Goal: Task Accomplishment & Management: Use online tool/utility

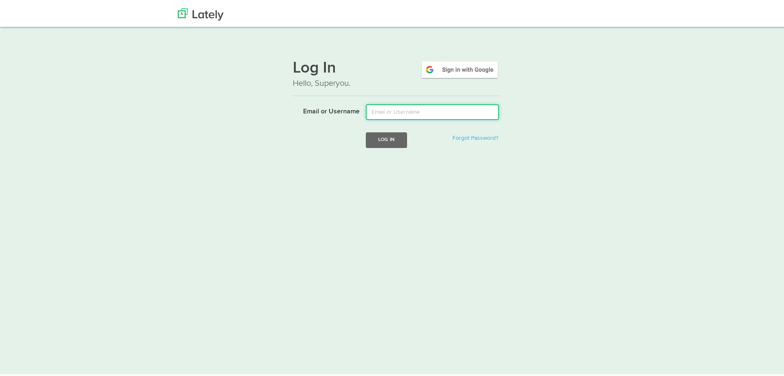
type input "klopez@ubisglobal.com"
click at [366, 130] on button "Log In" at bounding box center [386, 137] width 41 height 15
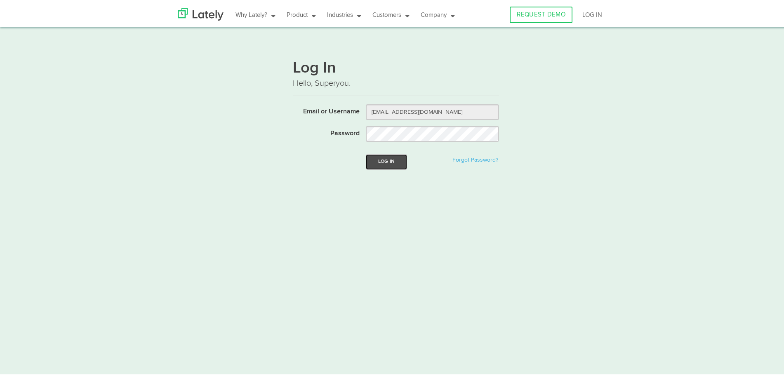
click at [394, 158] on button "Log In" at bounding box center [386, 159] width 41 height 15
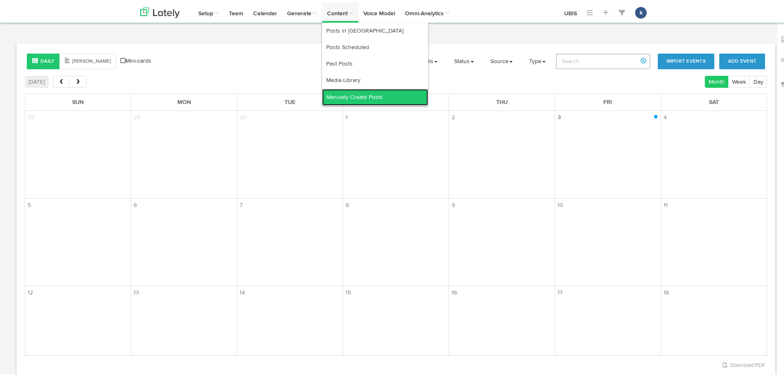
click at [344, 91] on link "Manually Create Posts" at bounding box center [375, 95] width 106 height 17
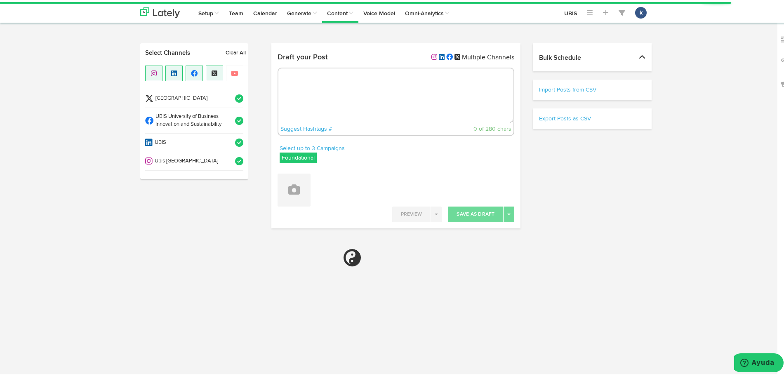
radio input "true"
select select "11"
select select "5"
select select "53"
select select "PM"
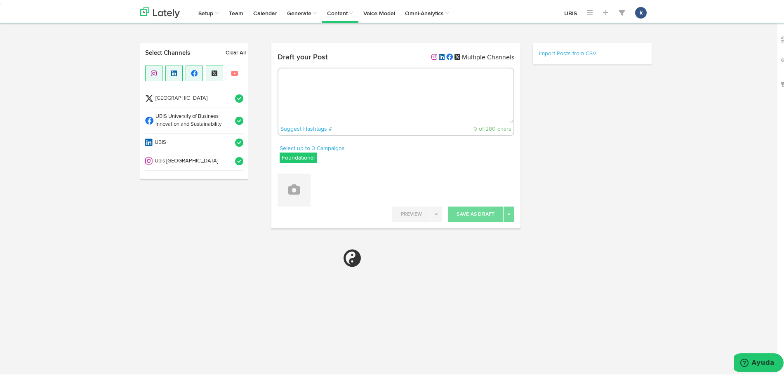
select select "11"
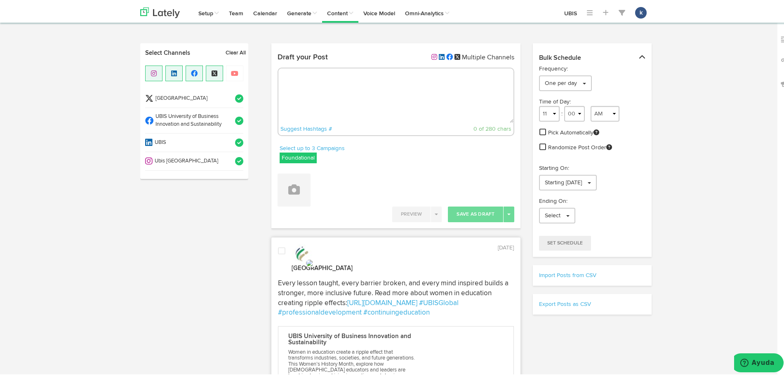
click at [217, 153] on li "Ubis Geneva" at bounding box center [194, 159] width 98 height 19
click at [224, 116] on span "UBIS University of Business Innovation and Sustainability" at bounding box center [191, 118] width 76 height 15
click at [230, 100] on span at bounding box center [237, 96] width 14 height 8
click at [311, 151] on label "Foundational" at bounding box center [298, 156] width 37 height 11
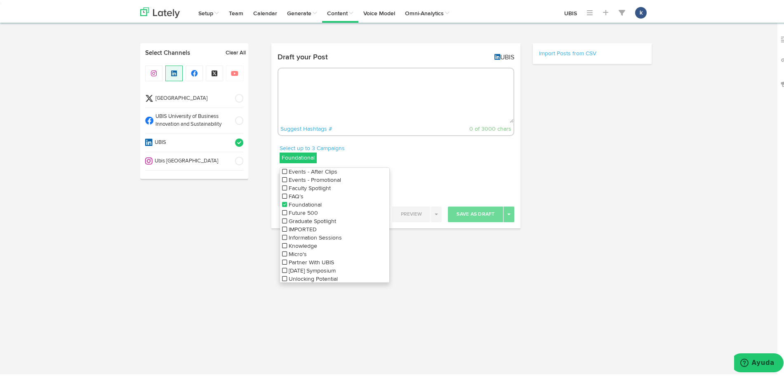
scroll to position [38, 0]
click at [319, 254] on li "Sunday Symposium" at bounding box center [334, 258] width 109 height 8
select select "11"
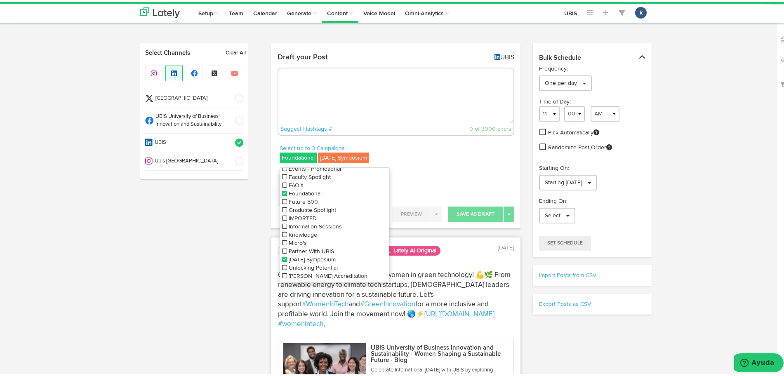
click at [282, 249] on icon at bounding box center [284, 249] width 5 height 6
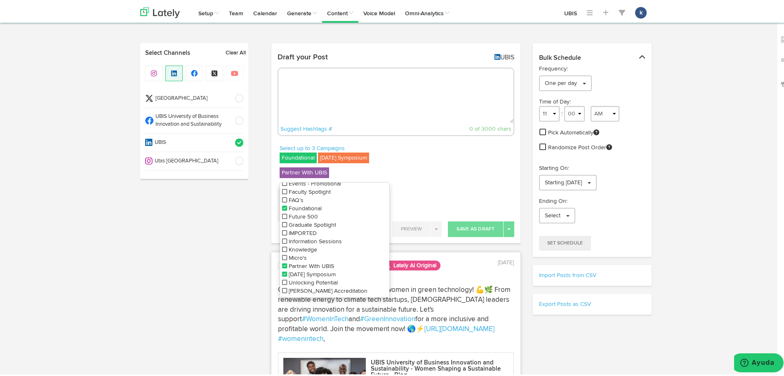
click at [282, 274] on icon at bounding box center [284, 272] width 5 height 6
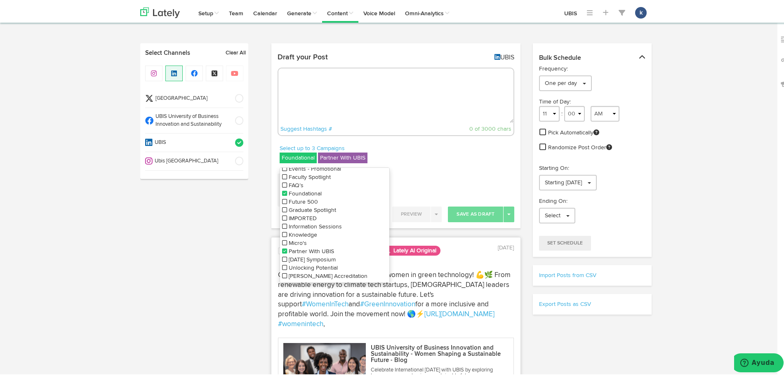
click at [282, 191] on icon at bounding box center [284, 192] width 5 height 6
click at [368, 110] on textarea at bounding box center [396, 93] width 236 height 54
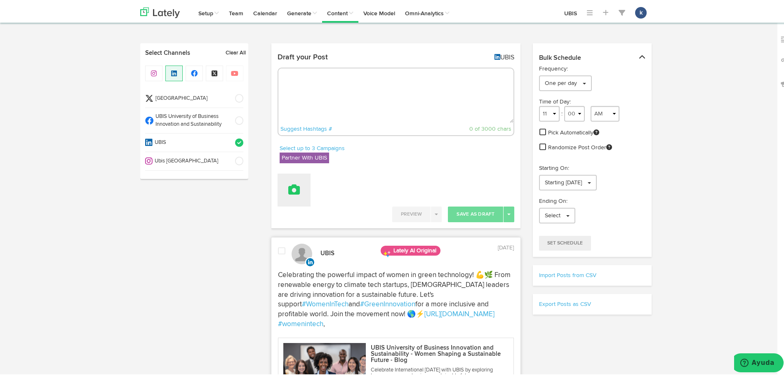
click at [303, 189] on button at bounding box center [294, 188] width 33 height 33
click at [321, 243] on link "Upload Images" at bounding box center [317, 241] width 78 height 13
click at [314, 240] on link "Upload Images" at bounding box center [317, 241] width 78 height 13
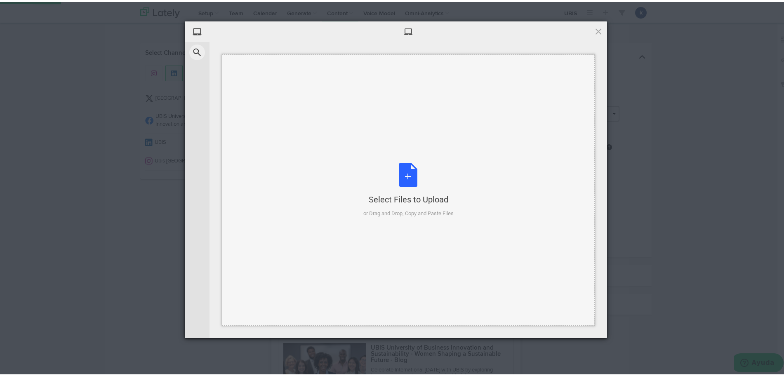
click at [363, 208] on div "or Drag and Drop, Copy and Paste Files" at bounding box center [408, 212] width 90 height 8
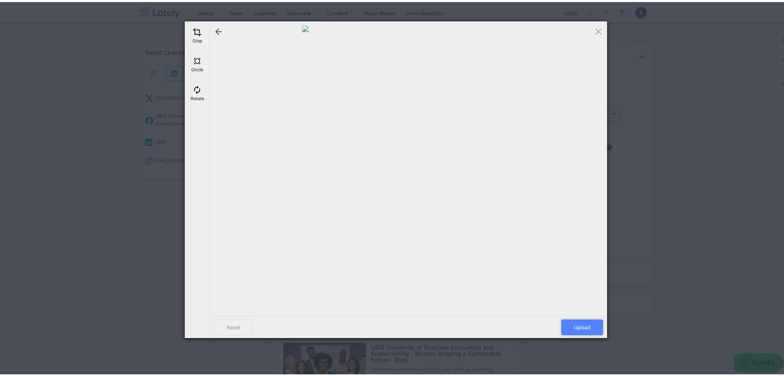
click at [574, 321] on span "Upload" at bounding box center [583, 326] width 42 height 16
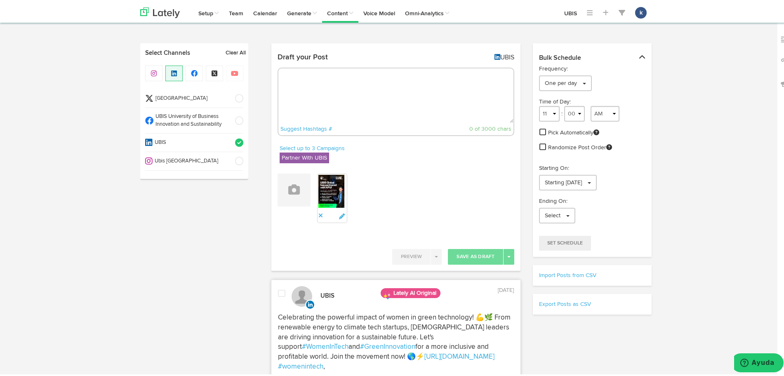
click at [340, 68] on textarea at bounding box center [396, 93] width 236 height 54
paste textarea "UBIS Global is proud to partner with American Public University (APU) to expand…"
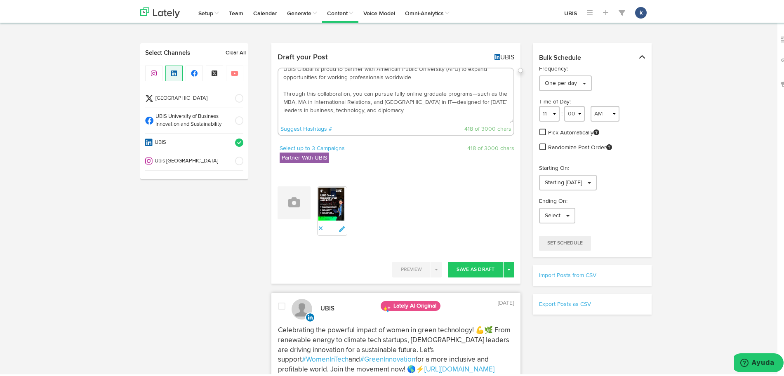
scroll to position [0, 0]
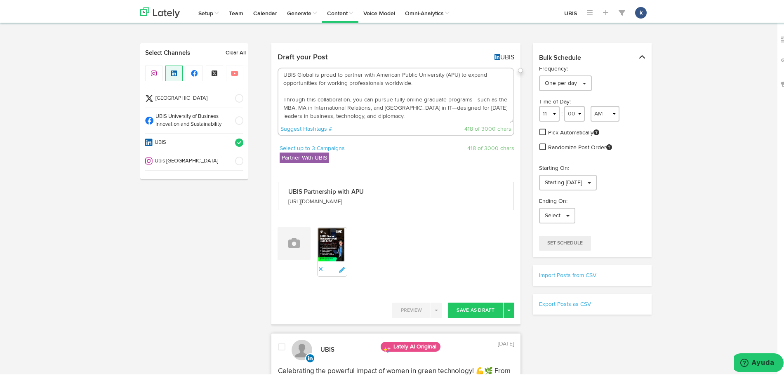
drag, startPoint x: 314, startPoint y: 74, endPoint x: 266, endPoint y: 65, distance: 49.2
click at [467, 97] on textarea "We're proud to partner with American Public University (APU) to expand opportun…" at bounding box center [396, 93] width 236 height 54
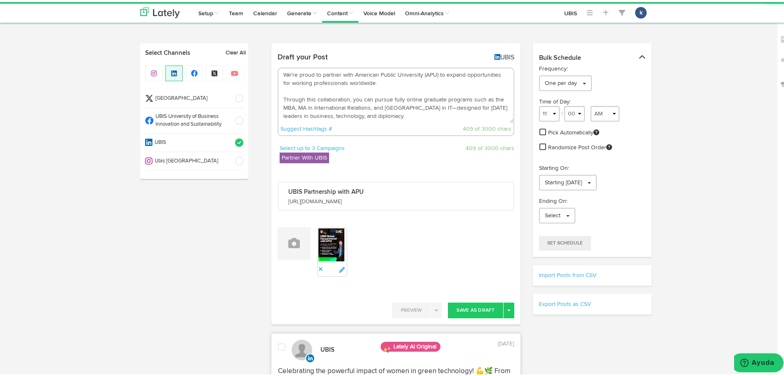
click at [407, 110] on textarea "We're proud to partner with American Public University (APU) to expand opportun…" at bounding box center [396, 93] width 236 height 54
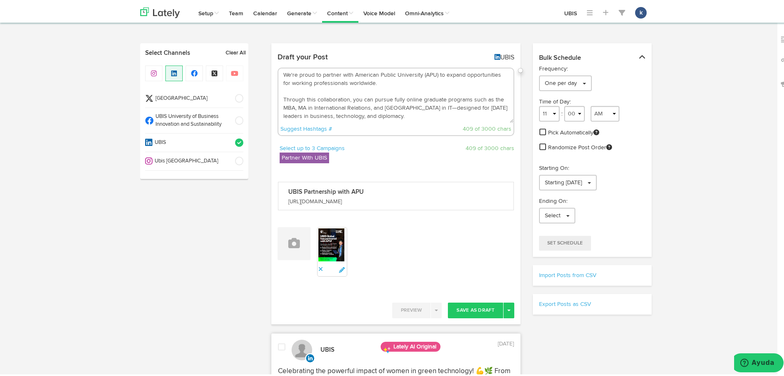
click at [406, 102] on textarea "We're proud to partner with American Public University (APU) to expand opportun…" at bounding box center [396, 93] width 236 height 54
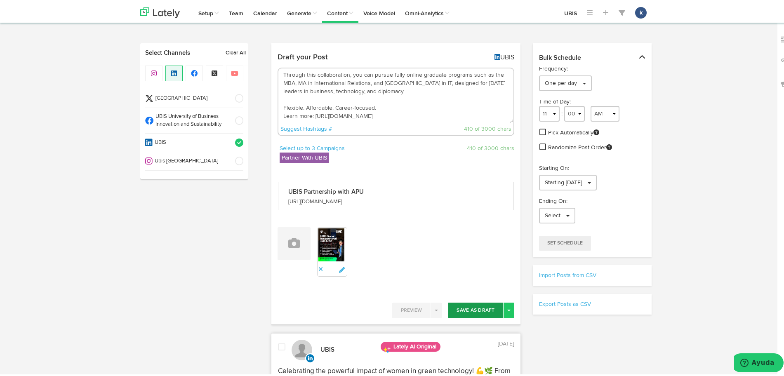
type textarea "We're proud to partner with American Public University (APU) to expand opportun…"
click at [466, 304] on button "Save As Draft" at bounding box center [475, 309] width 55 height 16
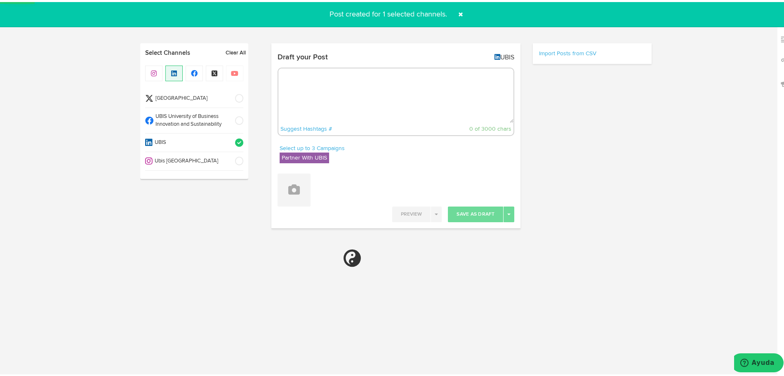
click at [184, 125] on span "UBIS University of Business Innovation and Sustainability" at bounding box center [191, 118] width 76 height 15
click at [194, 141] on span "UBIS" at bounding box center [191, 141] width 77 height 8
select select "11"
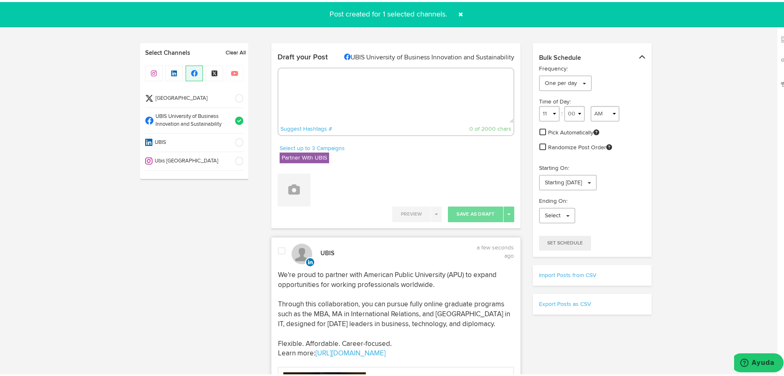
select select "11"
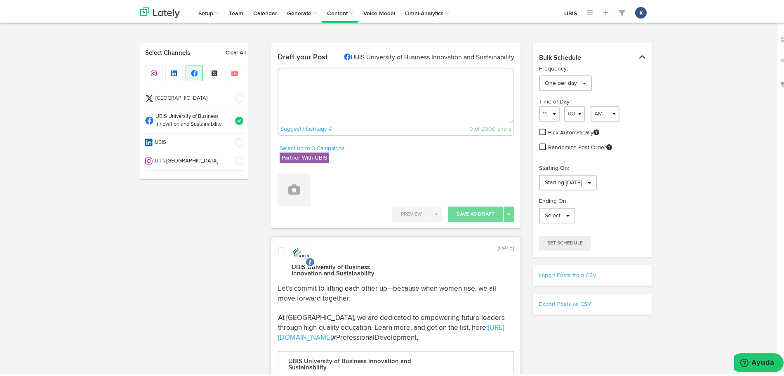
click at [378, 104] on textarea at bounding box center [396, 93] width 236 height 54
paste textarea "We’re excited to announce our new partnership with American Public University (…"
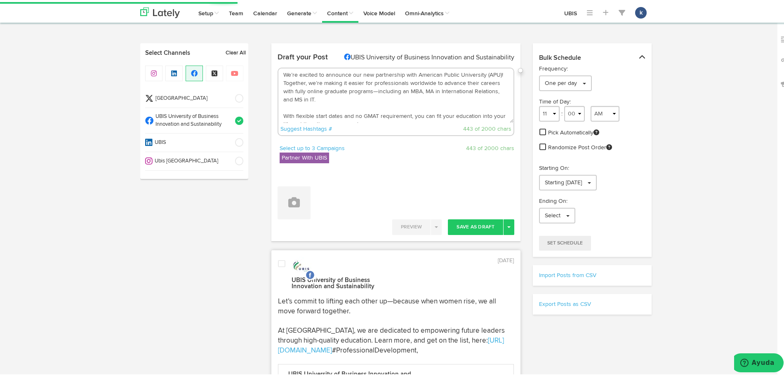
click at [370, 87] on textarea "We’re excited to announce our new partnership with American Public University (…" at bounding box center [396, 93] width 236 height 54
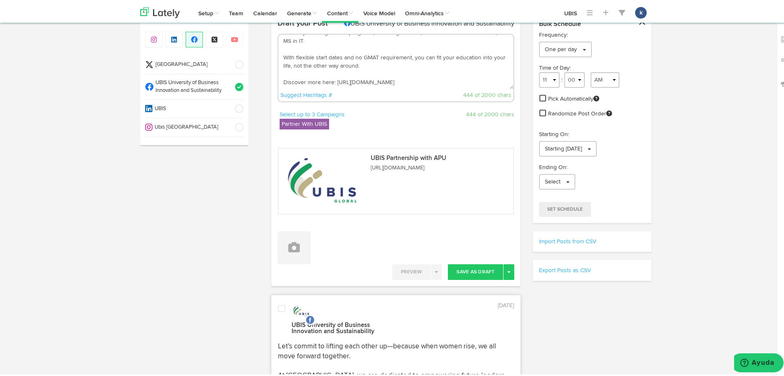
scroll to position [52, 0]
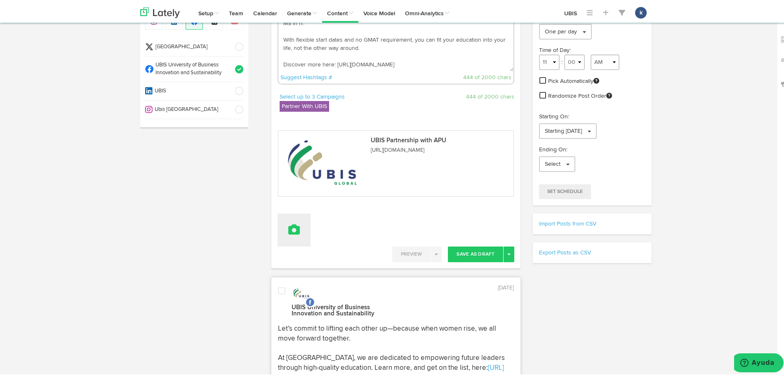
type textarea "We’re excited to announce our new partnership with American Public University (…"
click at [289, 241] on button at bounding box center [294, 228] width 33 height 33
drag, startPoint x: 309, startPoint y: 281, endPoint x: 309, endPoint y: 250, distance: 31.8
click at [309, 250] on ul "Attach Images from Lately Attach Videos from Lately Upload Images" at bounding box center [317, 268] width 79 height 45
click at [300, 240] on button at bounding box center [294, 228] width 33 height 33
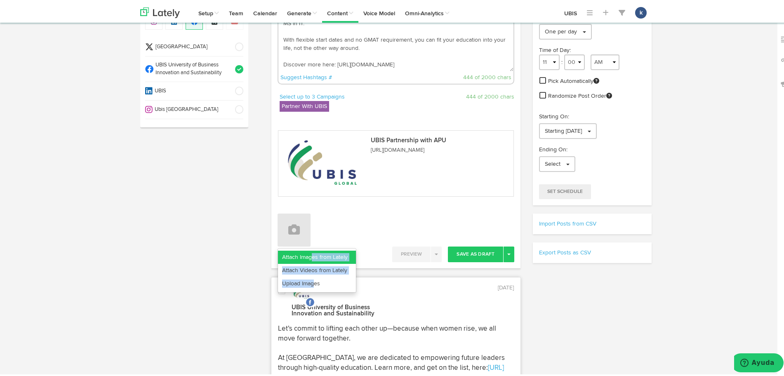
click at [309, 256] on link "Attach Images from Lately" at bounding box center [317, 255] width 78 height 13
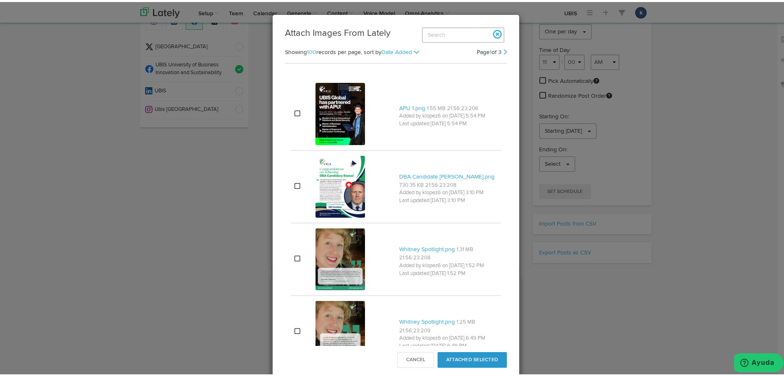
click at [364, 113] on div at bounding box center [354, 111] width 77 height 65
click at [462, 355] on button "Attached Selected" at bounding box center [472, 358] width 69 height 16
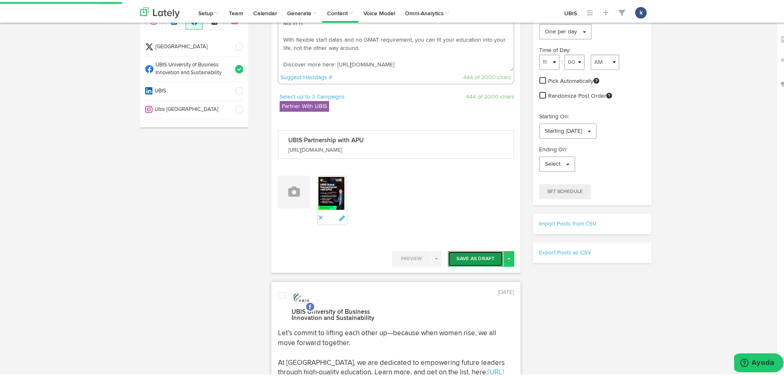
click at [472, 255] on button "Save As Draft" at bounding box center [475, 257] width 55 height 16
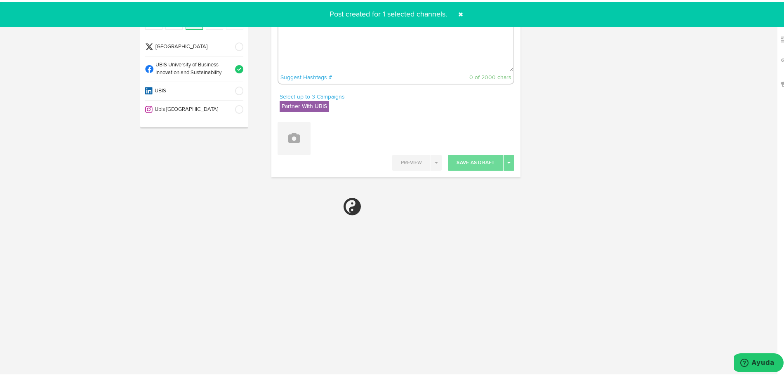
scroll to position [0, 0]
click at [230, 108] on span at bounding box center [237, 108] width 14 height 8
click at [225, 75] on li "UBIS University of Business Innovation and Sustainability" at bounding box center [194, 67] width 98 height 26
click at [230, 64] on span at bounding box center [237, 67] width 14 height 8
select select "11"
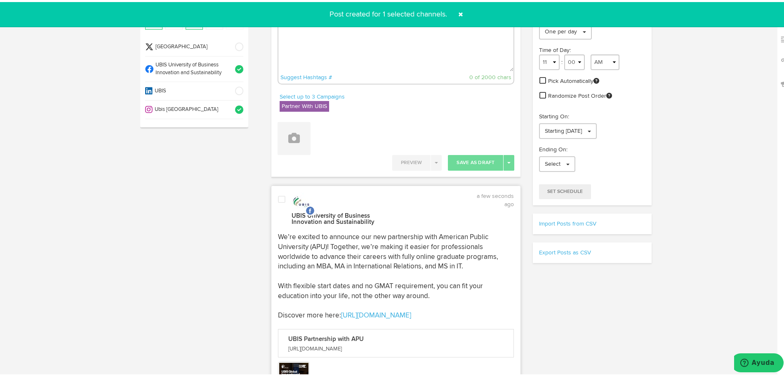
click at [244, 66] on div "UBIS University UBIS University of Business Innovation and Sustainability UBIS …" at bounding box center [194, 68] width 108 height 113
click at [233, 66] on span at bounding box center [237, 67] width 14 height 8
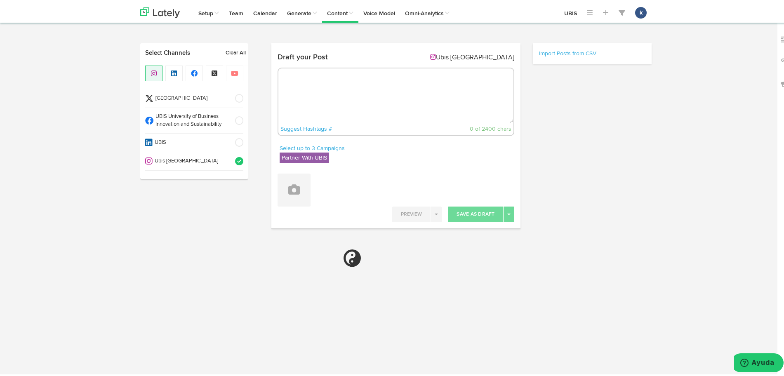
select select "11"
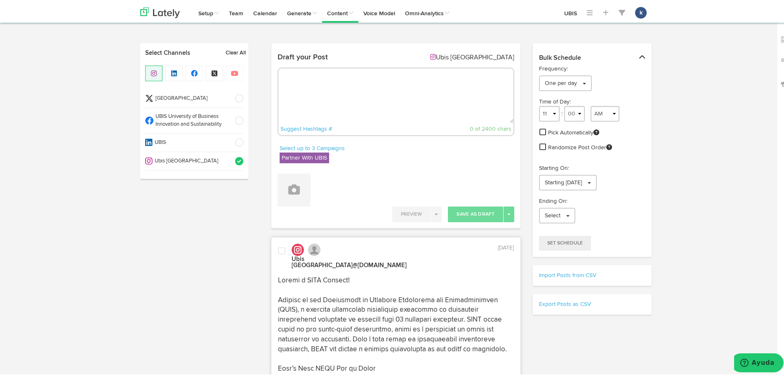
click at [370, 111] on textarea at bounding box center [396, 93] width 236 height 54
paste textarea "🌍 Big news! UBIS Global is partnering with American Public University to give y…"
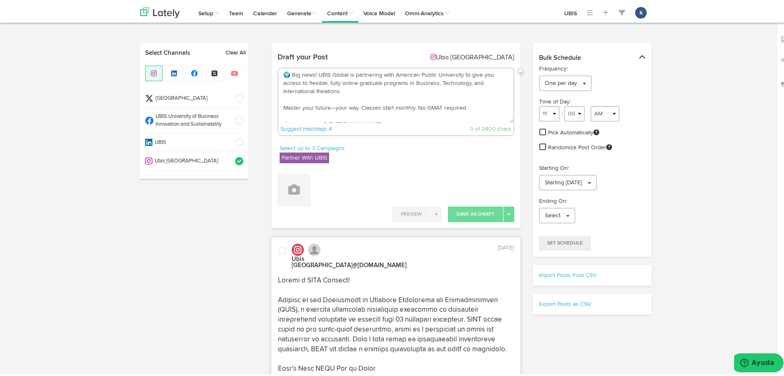
scroll to position [5, 0]
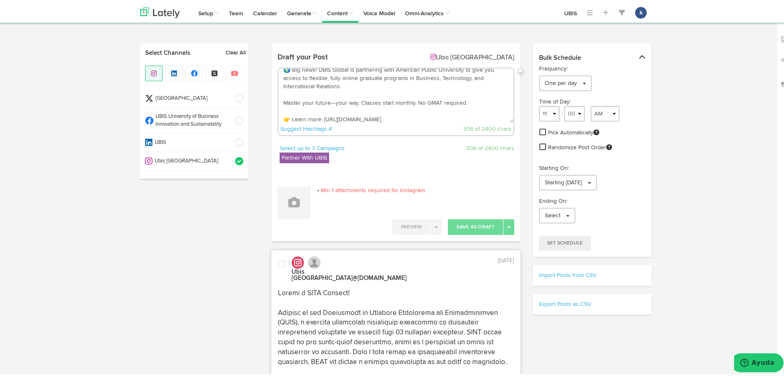
click at [330, 95] on textarea "🌍 Big news! UBIS Global is partnering with American Public University to give y…" at bounding box center [396, 93] width 236 height 54
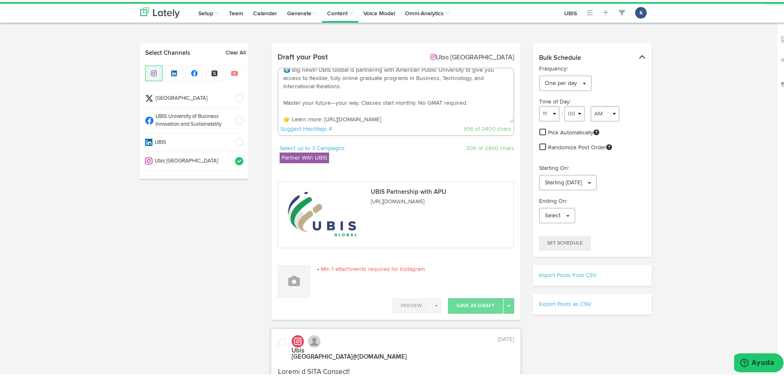
click at [330, 98] on textarea "🌍 Big news! UBIS Global is partnering with American Public University to give y…" at bounding box center [396, 93] width 236 height 54
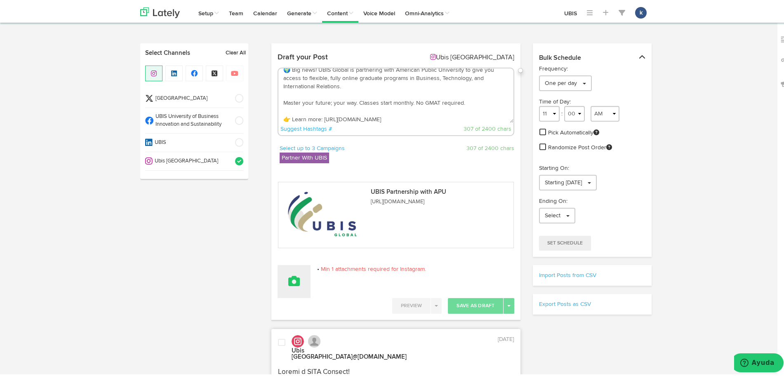
type textarea "🌍 Big news! UBIS Global is partnering with American Public University to give y…"
click at [299, 275] on button at bounding box center [294, 279] width 33 height 33
click at [330, 307] on link "Attach Images from Lately" at bounding box center [317, 306] width 78 height 13
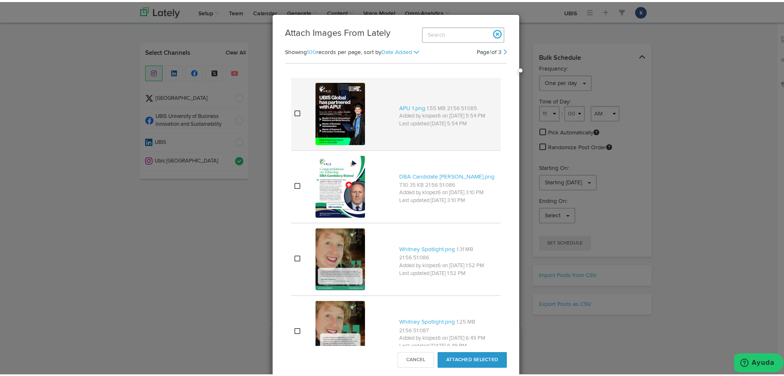
click at [346, 94] on img at bounding box center [341, 112] width 50 height 62
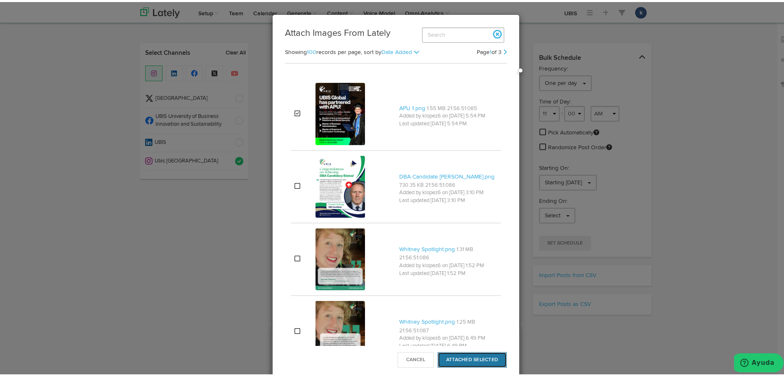
click at [451, 354] on button "Attached Selected" at bounding box center [472, 358] width 69 height 16
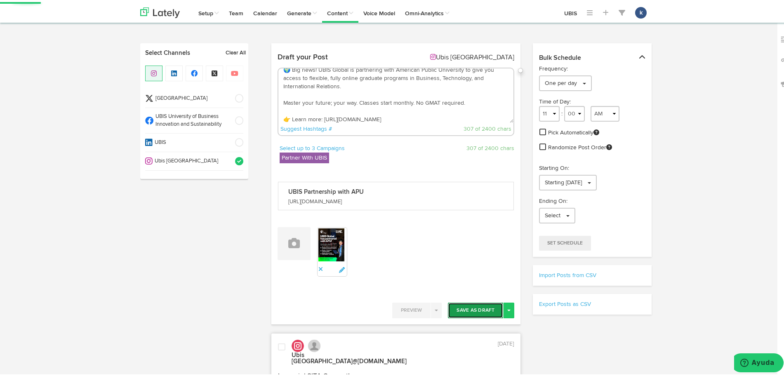
click at [484, 315] on button "Save As Draft" at bounding box center [475, 309] width 55 height 16
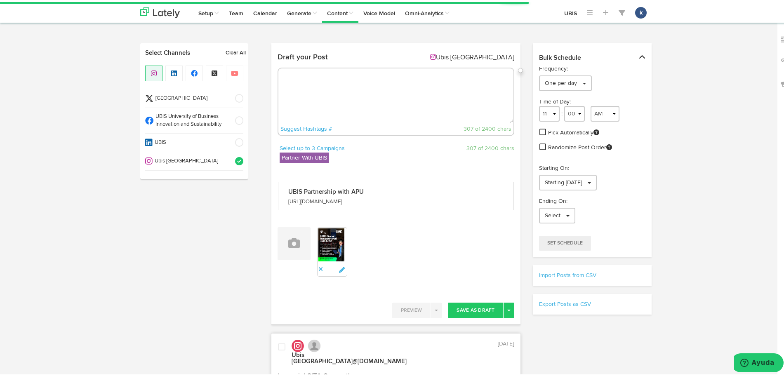
scroll to position [0, 0]
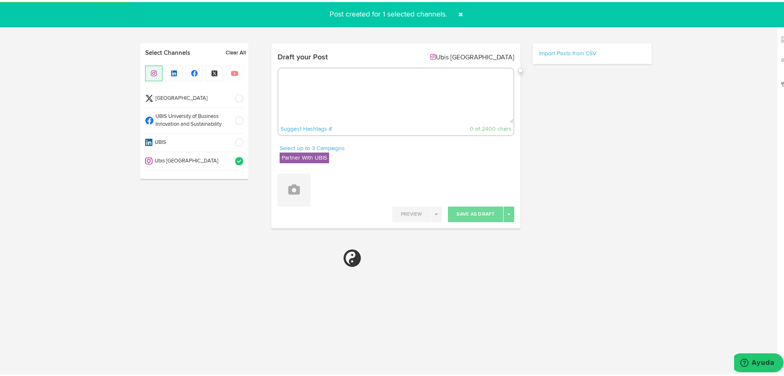
select select "11"
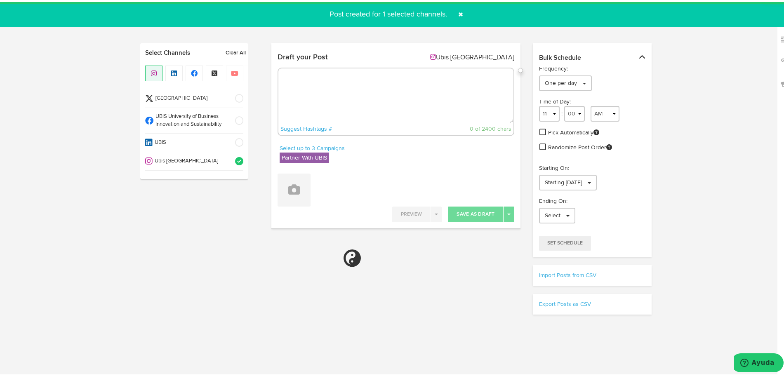
click at [454, 17] on span at bounding box center [460, 12] width 13 height 13
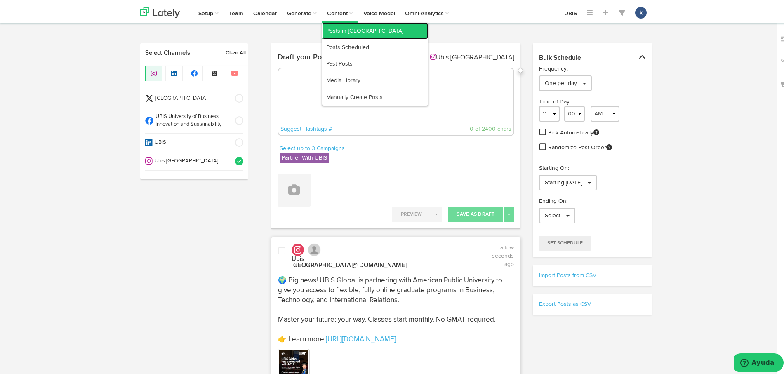
click at [353, 33] on link "Posts in Queue" at bounding box center [375, 29] width 106 height 17
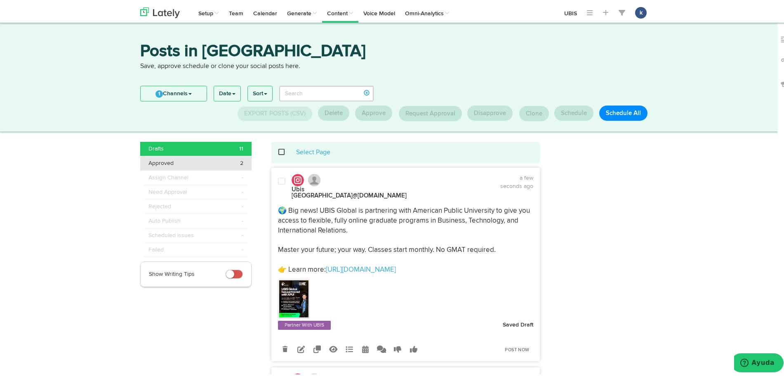
click at [205, 168] on li "Approved 2" at bounding box center [195, 161] width 111 height 14
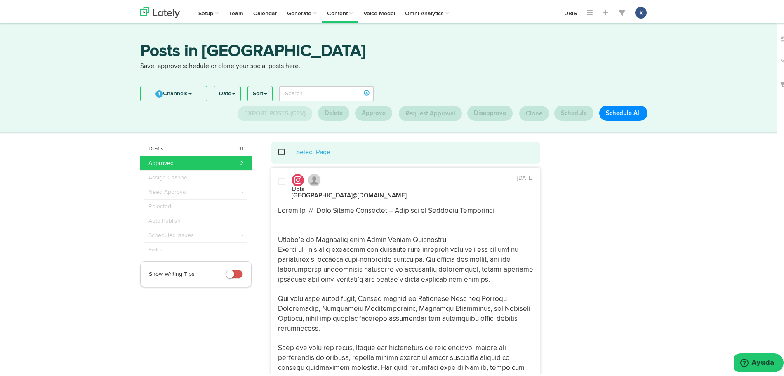
click at [185, 98] on link "1 Channels" at bounding box center [174, 91] width 66 height 15
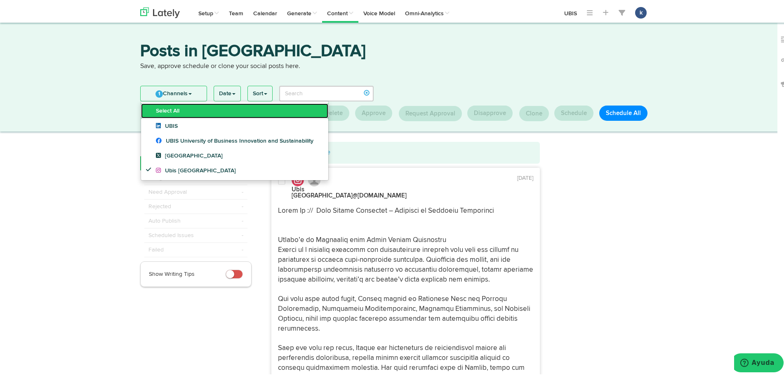
click at [194, 115] on link "Select All" at bounding box center [234, 108] width 187 height 15
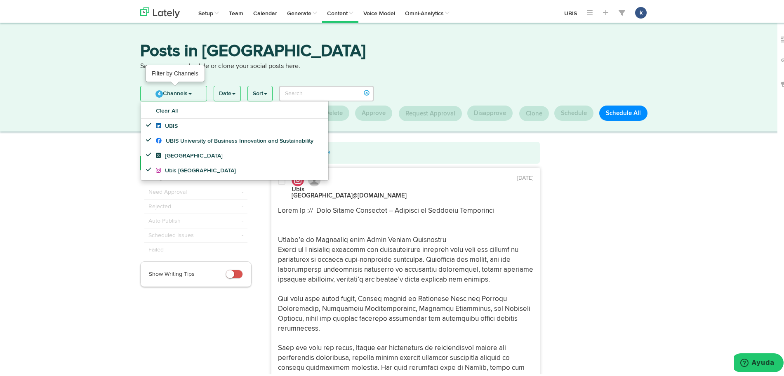
click at [195, 91] on link "4 Channels" at bounding box center [174, 91] width 66 height 15
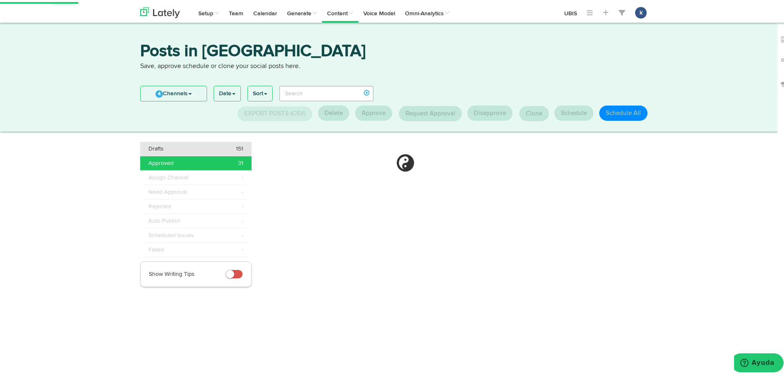
click at [242, 151] on li "Drafts 151" at bounding box center [195, 147] width 111 height 14
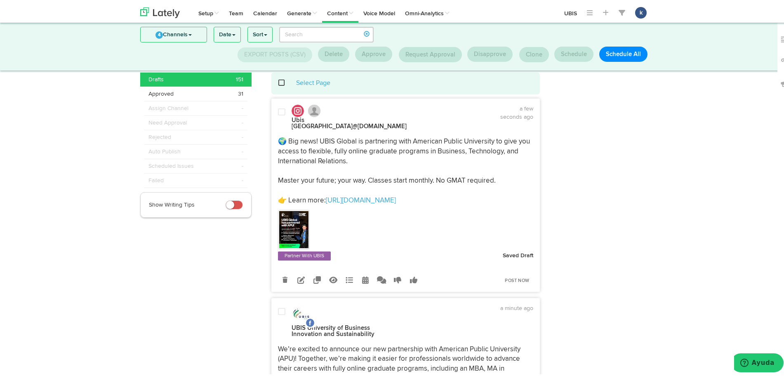
scroll to position [2, 0]
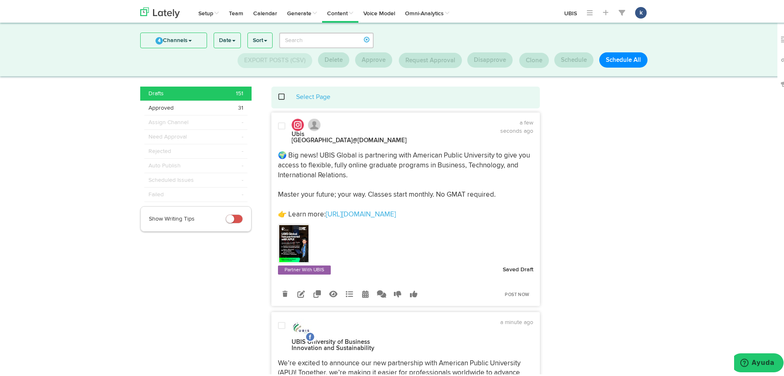
click at [432, 159] on p "🌍 Big news! UBIS Global is partnering with American Public University to give y…" at bounding box center [406, 183] width 256 height 69
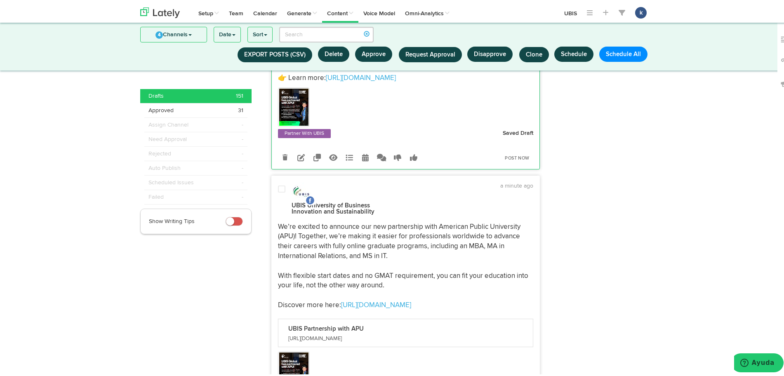
scroll to position [157, 0]
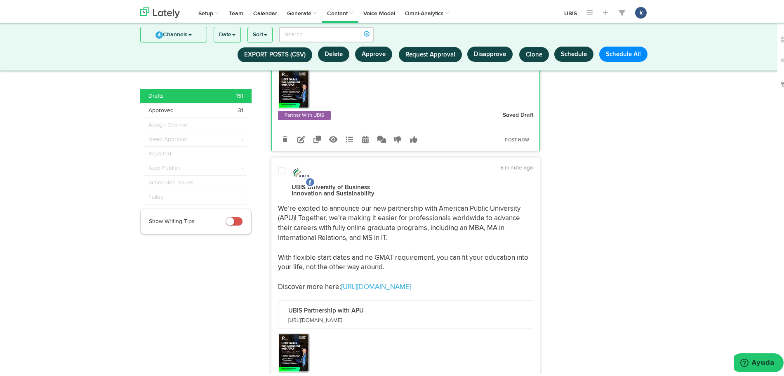
click at [470, 205] on p "We’re excited to announce our new partnership with American Public University (…" at bounding box center [406, 246] width 256 height 88
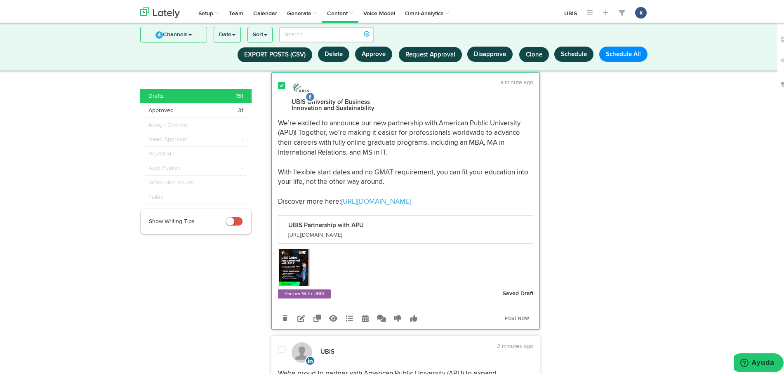
scroll to position [260, 0]
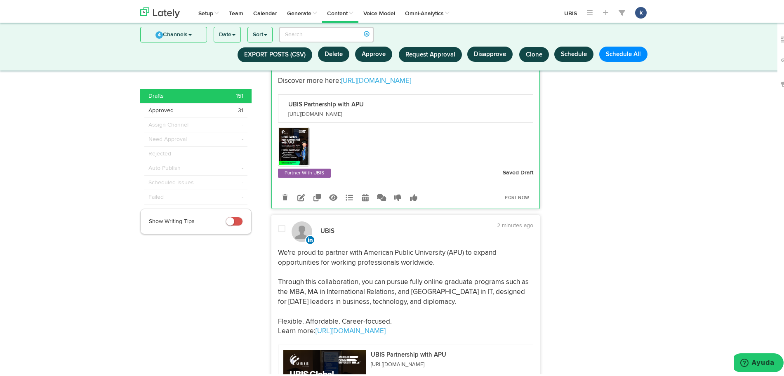
click at [444, 235] on div "UBIS 2 minutes ago https://info.ubis-geneva.ch/apu" at bounding box center [406, 380] width 268 height 323
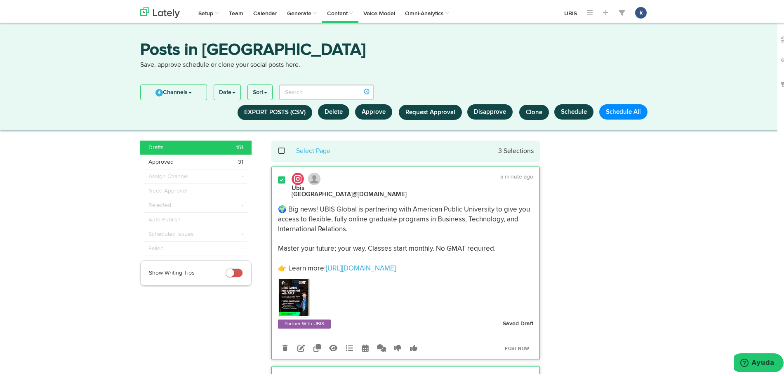
scroll to position [0, 0]
